Goal: Information Seeking & Learning: Learn about a topic

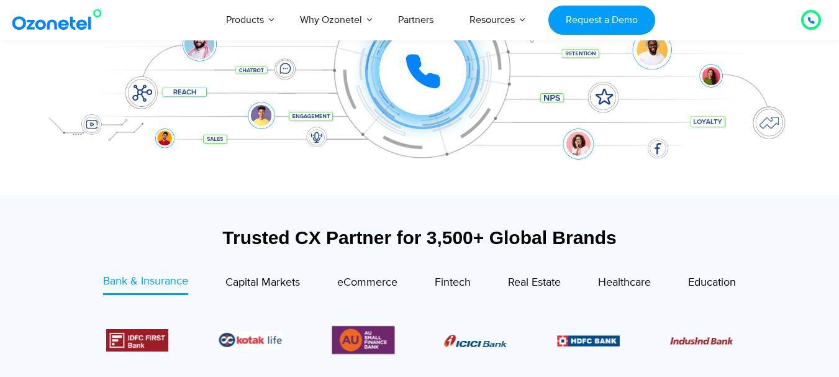
scroll to position [331, 0]
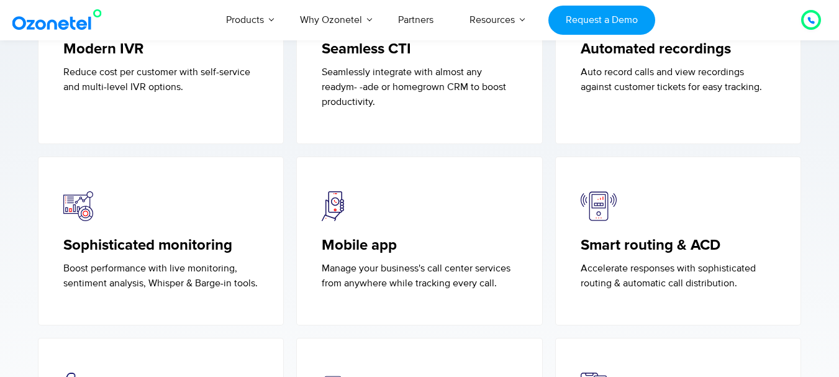
scroll to position [1821, 0]
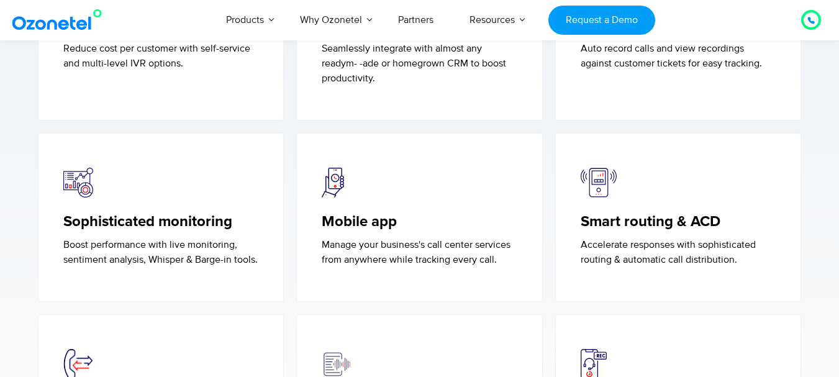
click at [9, 254] on section "Ozonetel BPO call center features Ozonetel Auto dialers come packed with every …" at bounding box center [419, 206] width 839 height 725
click at [0, 173] on section "Ozonetel BPO call center features Ozonetel Auto dialers come packed with every …" at bounding box center [419, 206] width 839 height 725
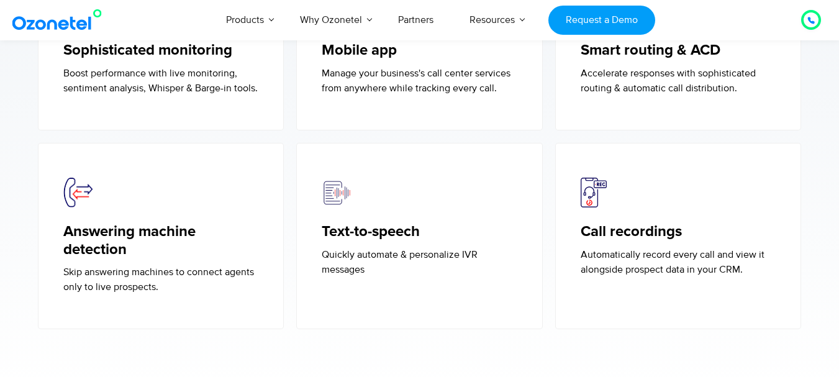
scroll to position [1987, 0]
